Goal: Information Seeking & Learning: Learn about a topic

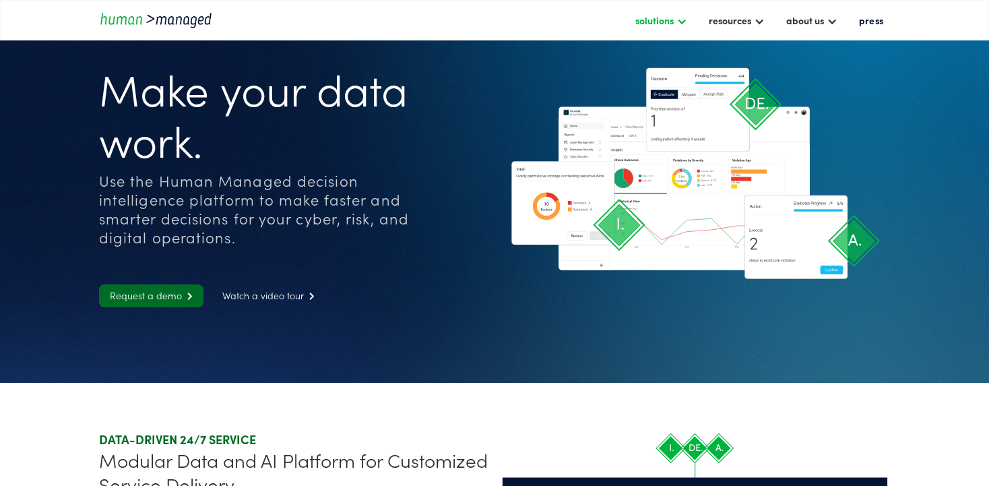
click at [688, 24] on div at bounding box center [682, 20] width 11 height 11
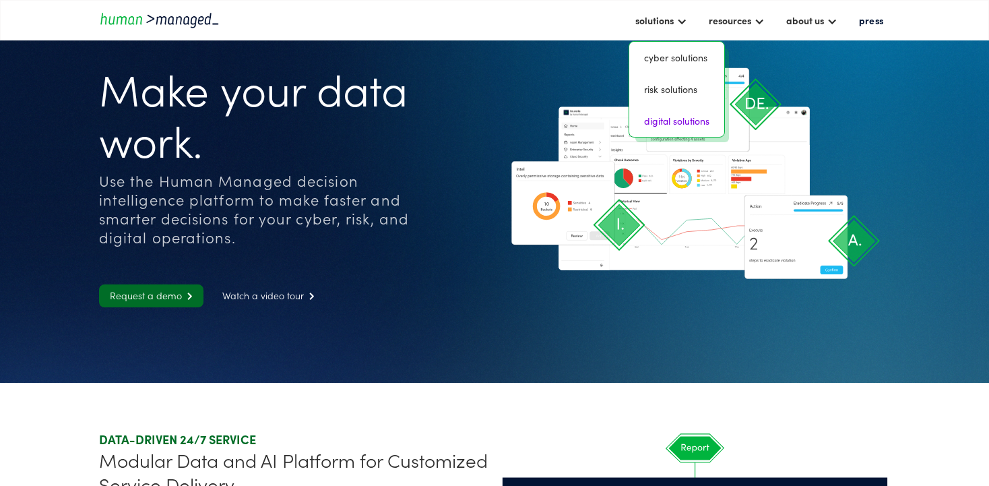
click at [698, 123] on link "digital solutions" at bounding box center [677, 121] width 84 height 21
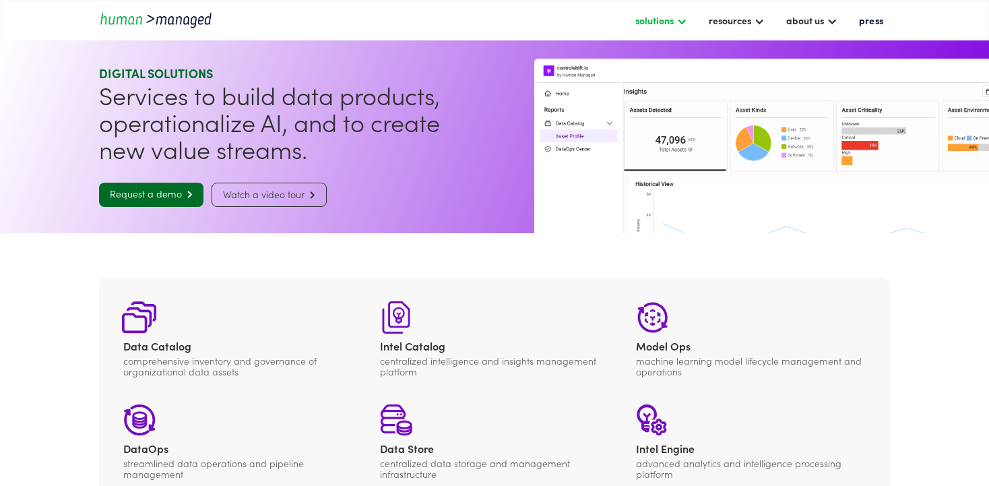
click at [679, 23] on div "solutions" at bounding box center [661, 20] width 65 height 23
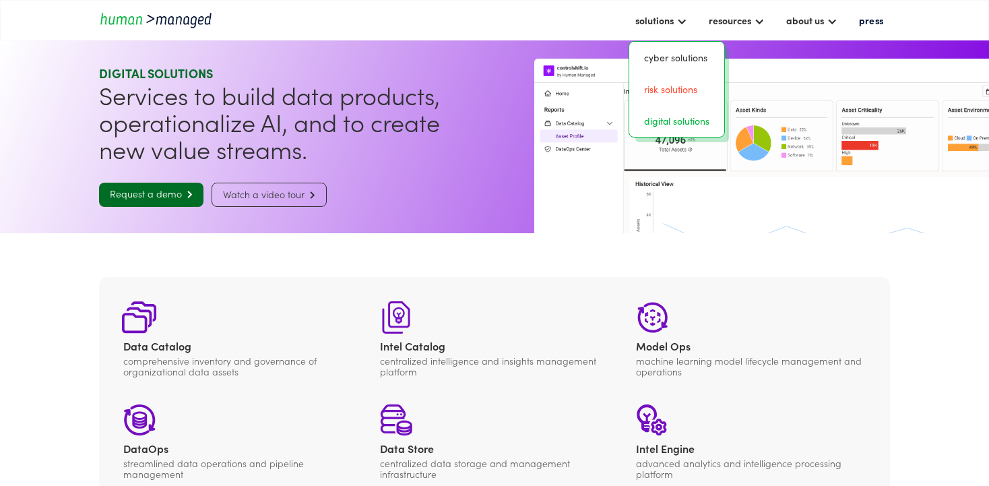
click at [694, 85] on link "risk solutions" at bounding box center [677, 89] width 84 height 21
